Goal: Task Accomplishment & Management: Manage account settings

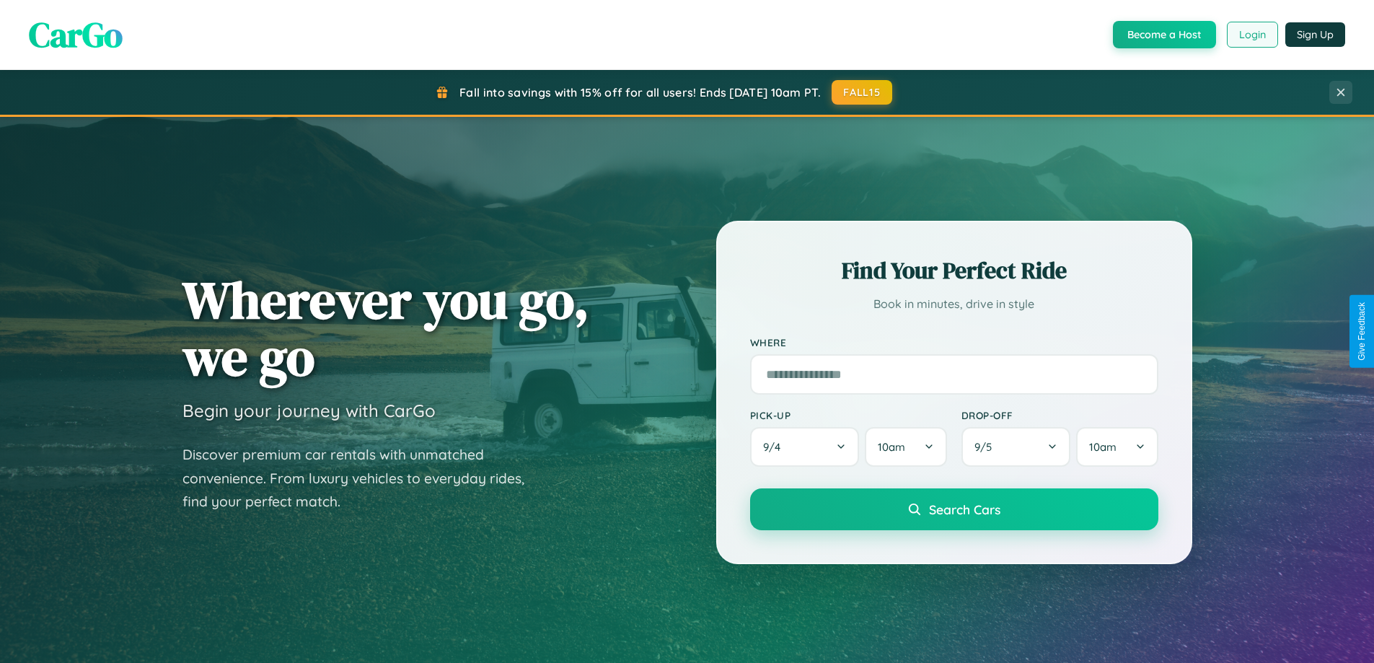
click at [1251, 35] on button "Login" at bounding box center [1252, 35] width 51 height 26
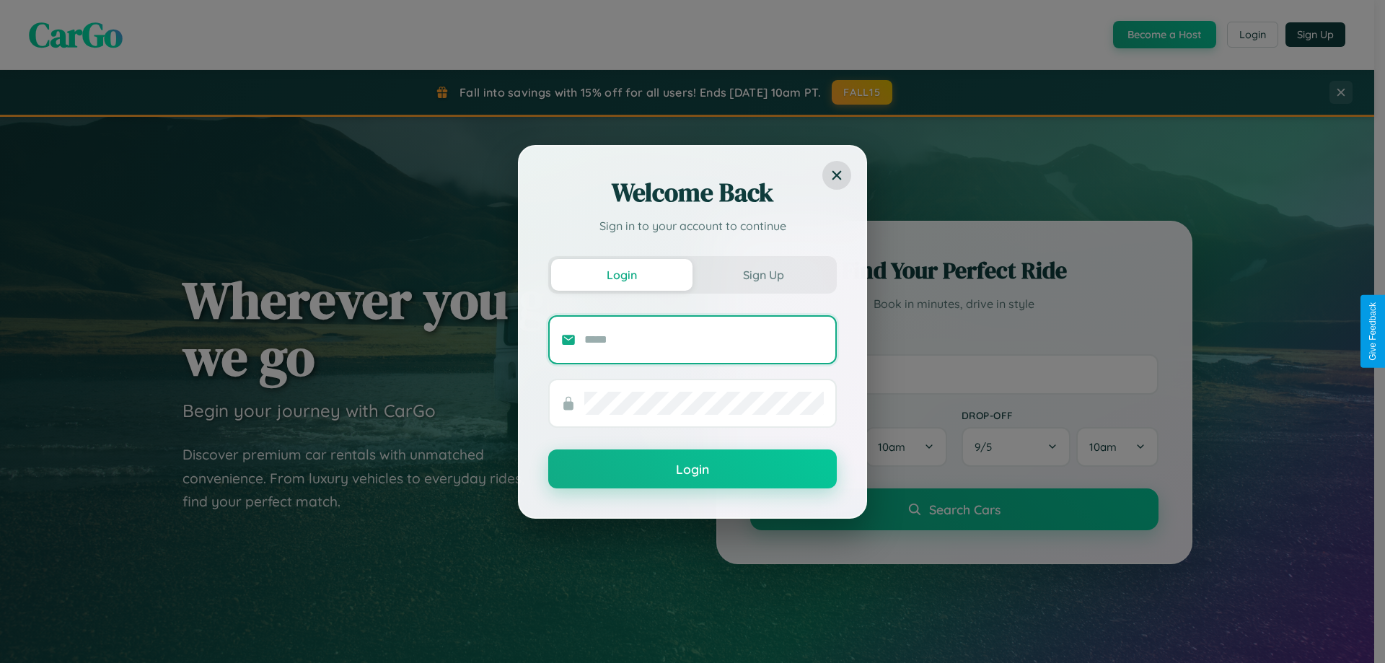
click at [704, 339] on input "text" at bounding box center [703, 339] width 239 height 23
type input "**********"
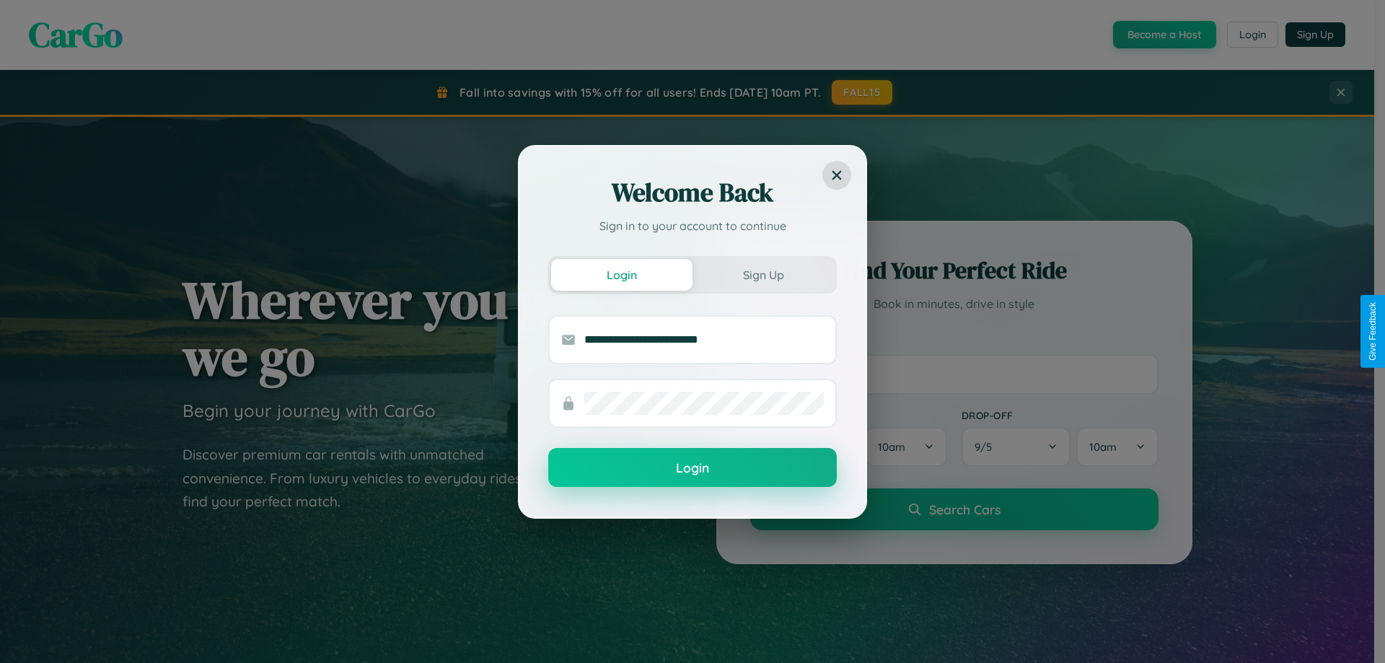
click at [692, 468] on button "Login" at bounding box center [692, 467] width 289 height 39
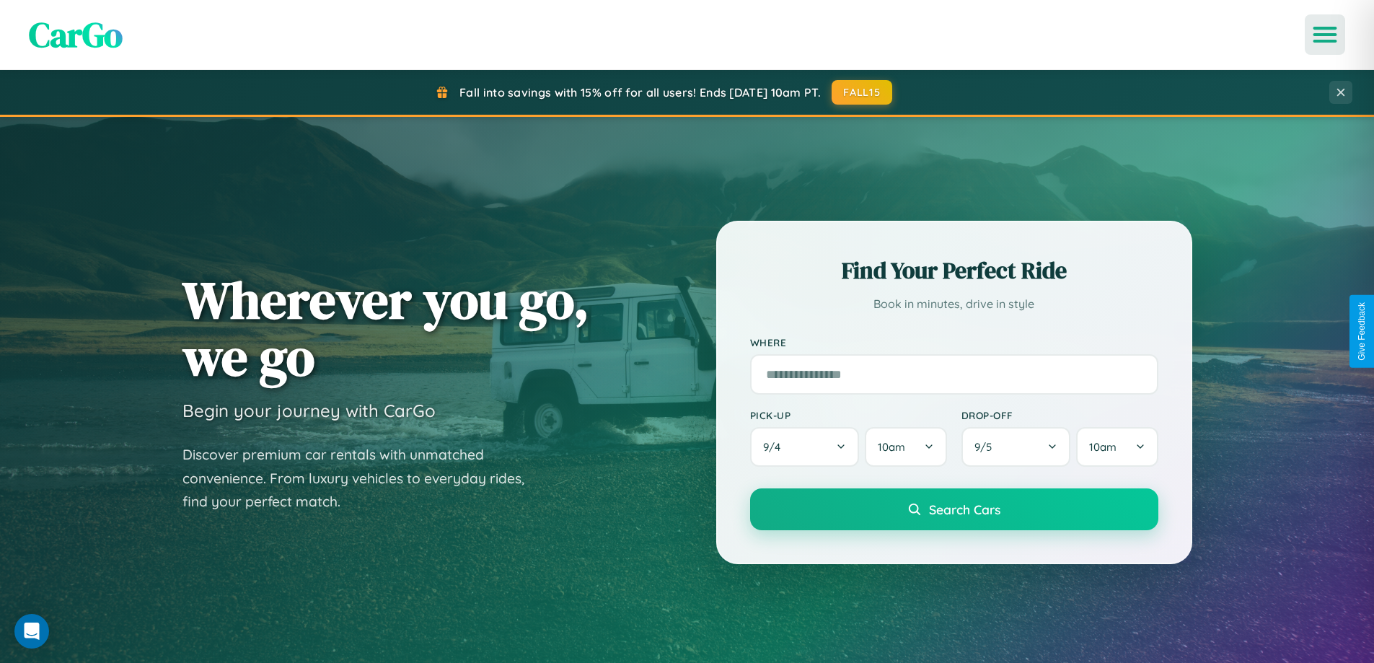
click at [1325, 35] on icon "Open menu" at bounding box center [1325, 34] width 21 height 13
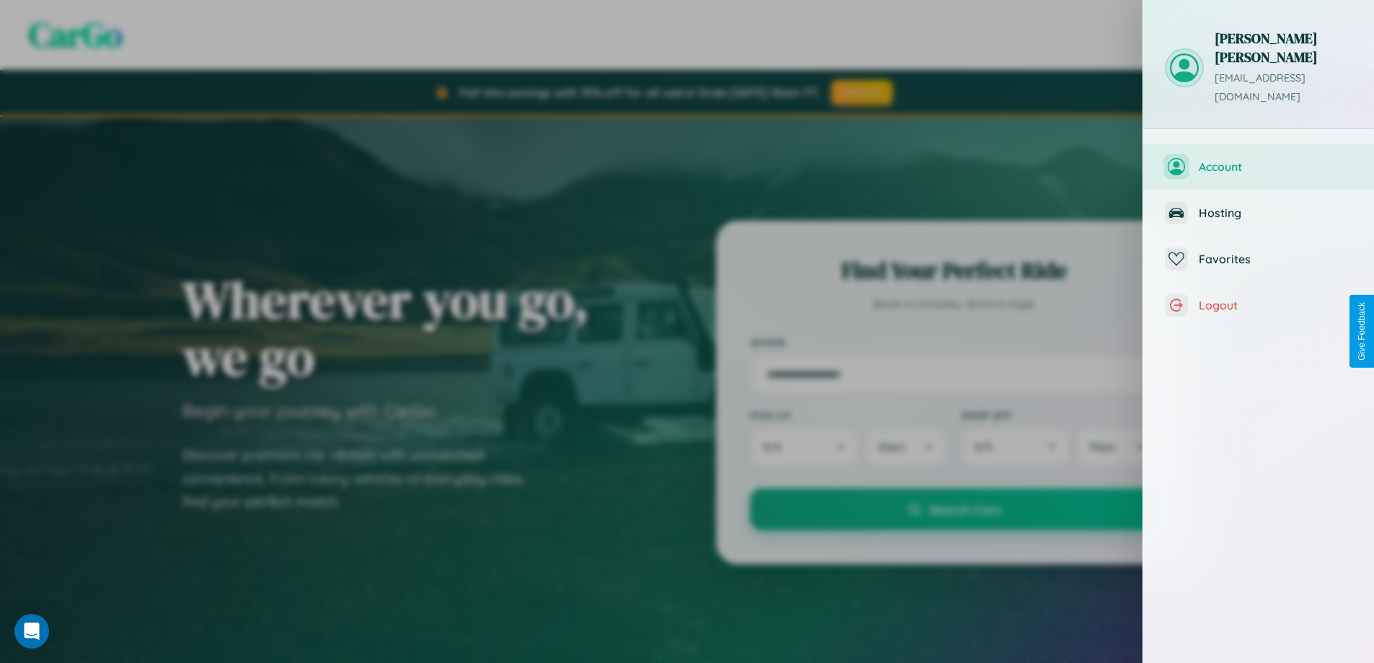
click at [1259, 159] on span "Account" at bounding box center [1276, 166] width 154 height 14
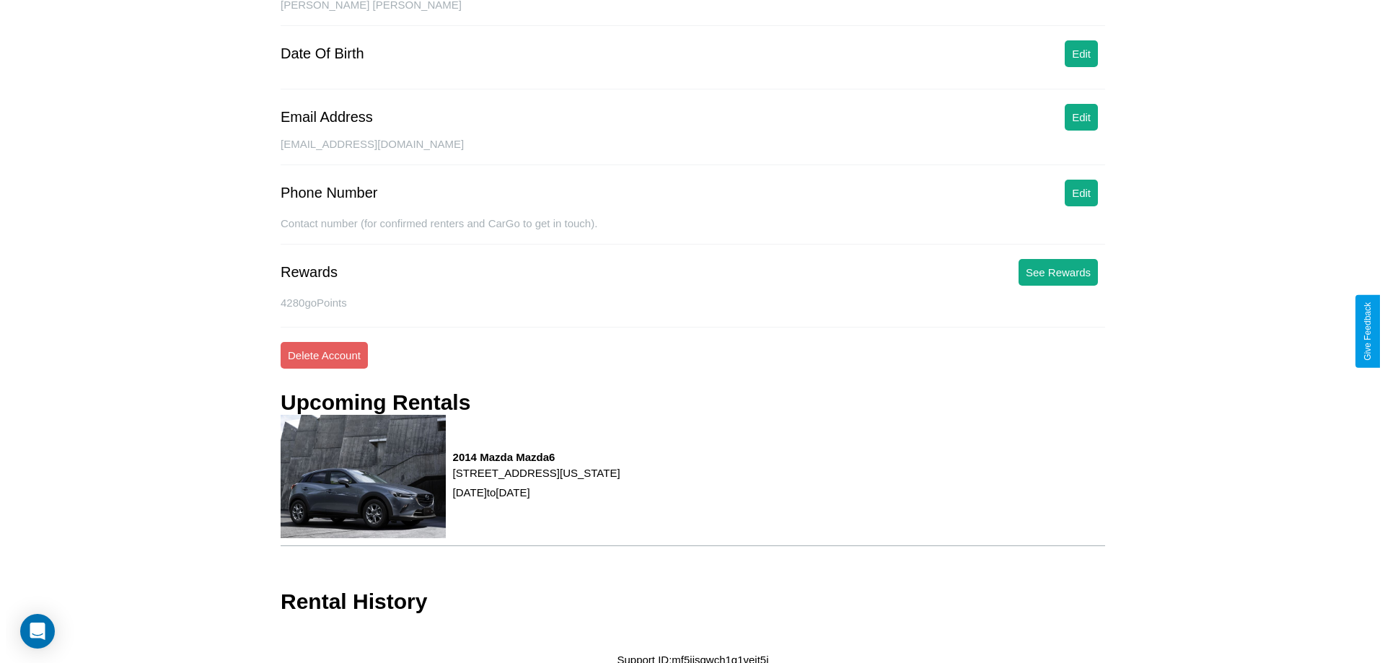
scroll to position [166, 0]
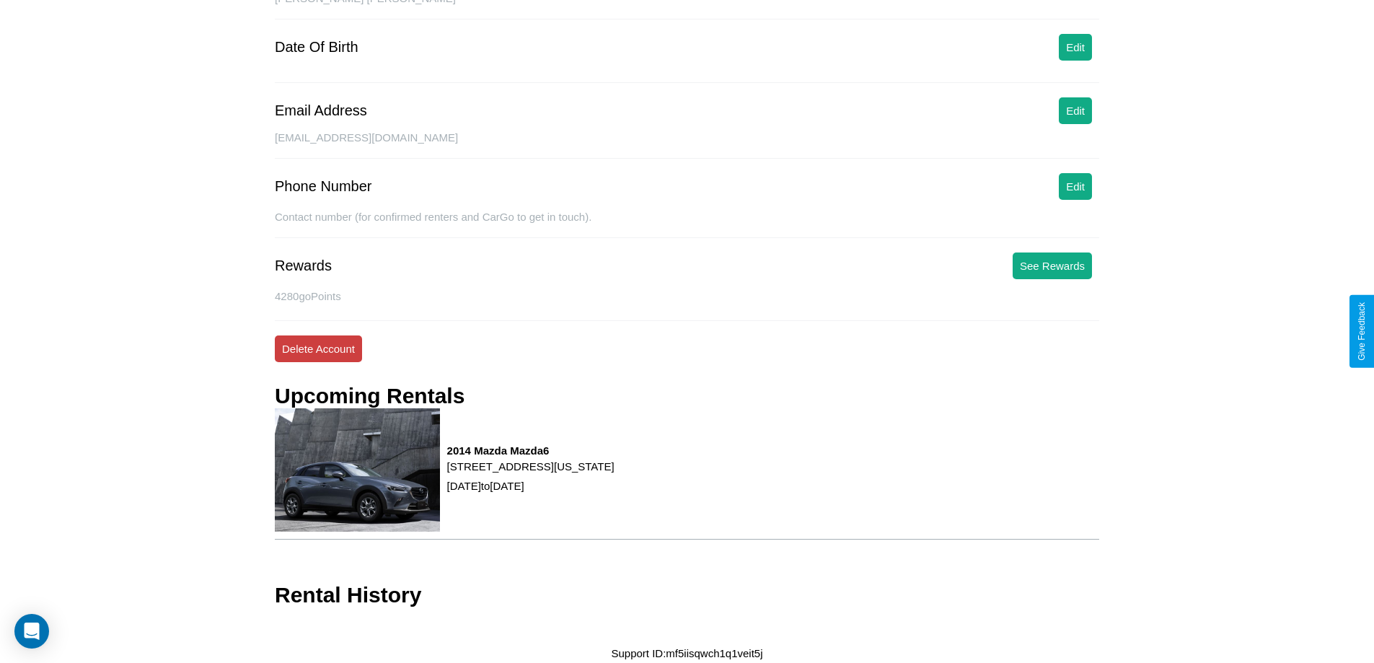
click at [318, 348] on button "Delete Account" at bounding box center [318, 348] width 87 height 27
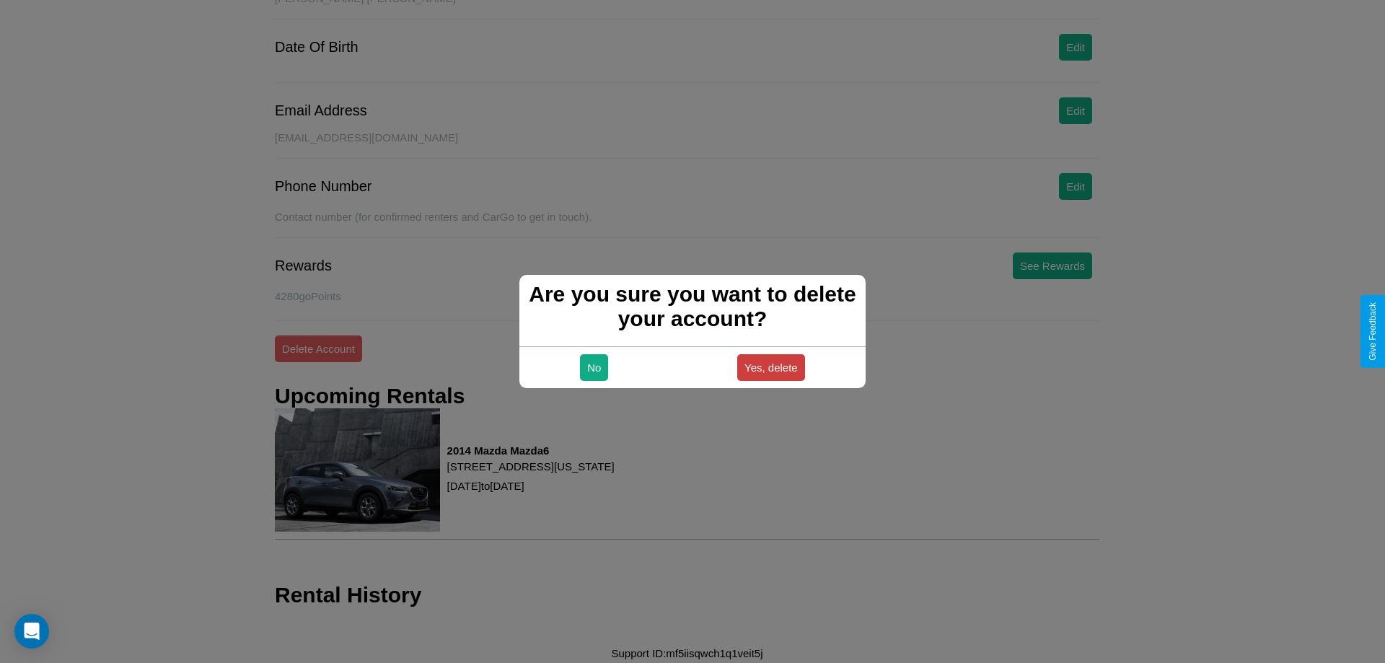
click at [770, 367] on button "Yes, delete" at bounding box center [771, 367] width 68 height 27
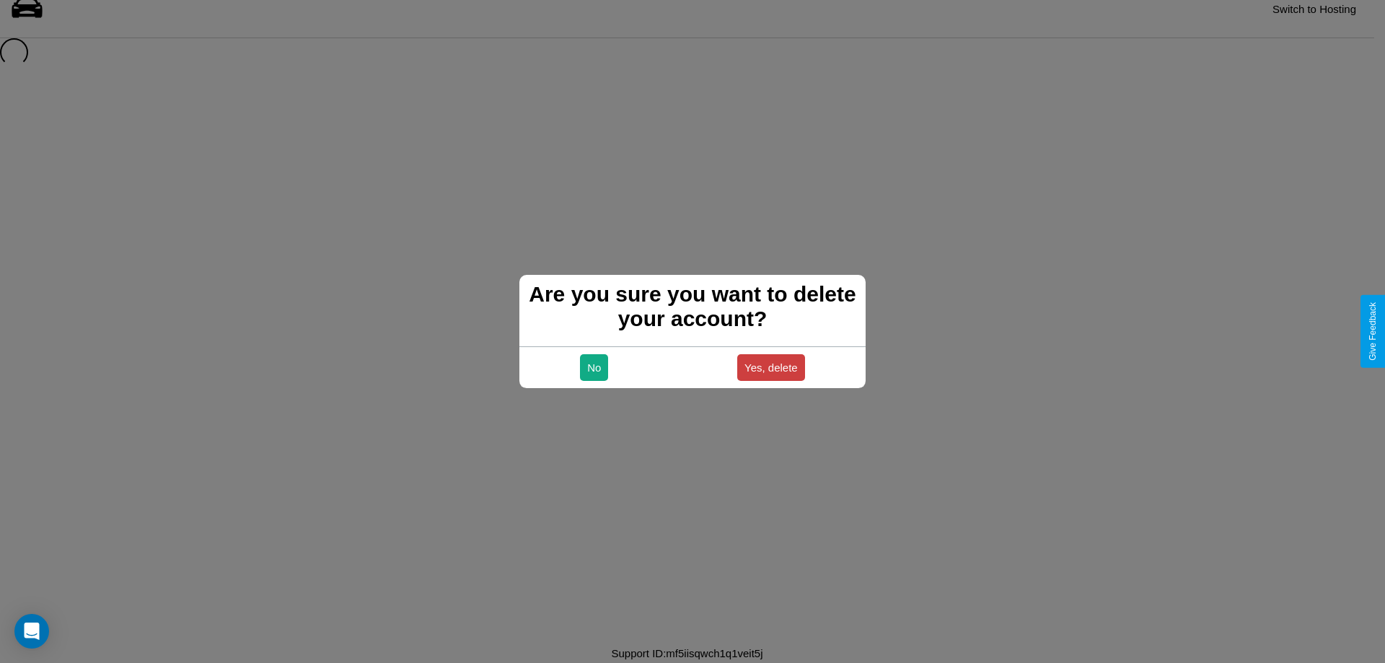
scroll to position [19, 0]
